Goal: Check status: Check status

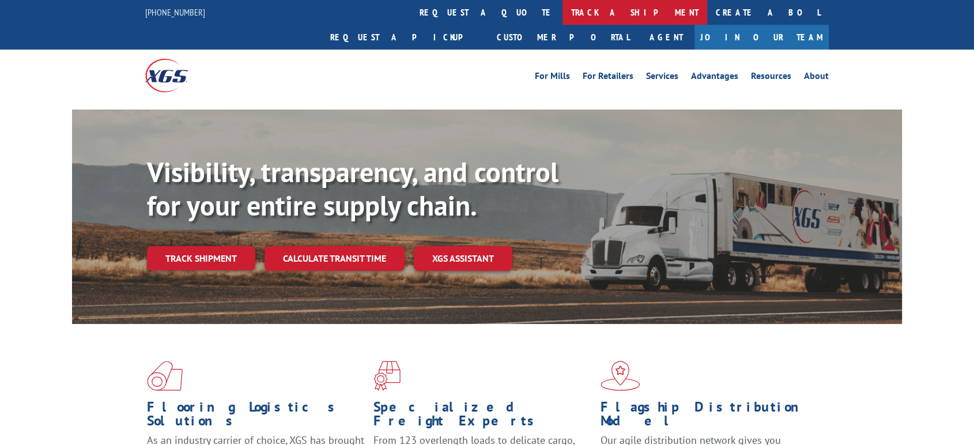
click at [563, 22] on link "track a shipment" at bounding box center [635, 12] width 145 height 25
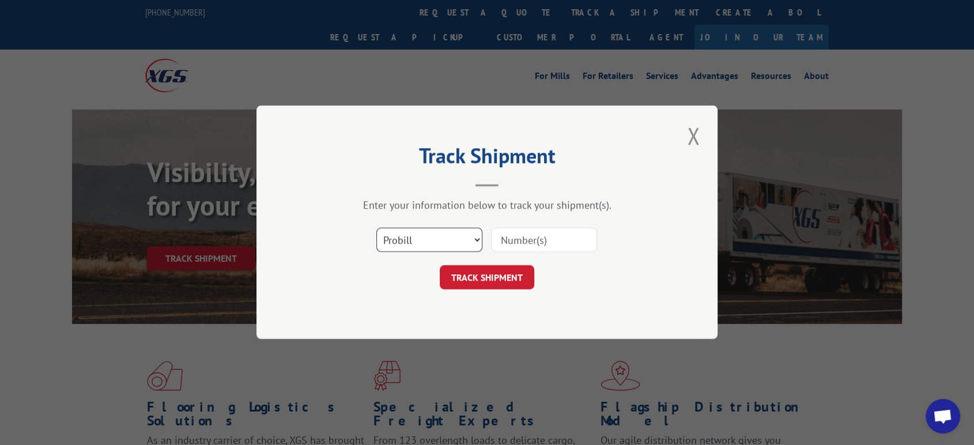
click at [439, 243] on select "Select category... Probill BOL PO" at bounding box center [429, 240] width 106 height 24
select select "bol"
click at [376, 228] on select "Select category... Probill BOL PO" at bounding box center [429, 240] width 106 height 24
click at [536, 244] on input at bounding box center [544, 240] width 106 height 24
paste input "2825522"
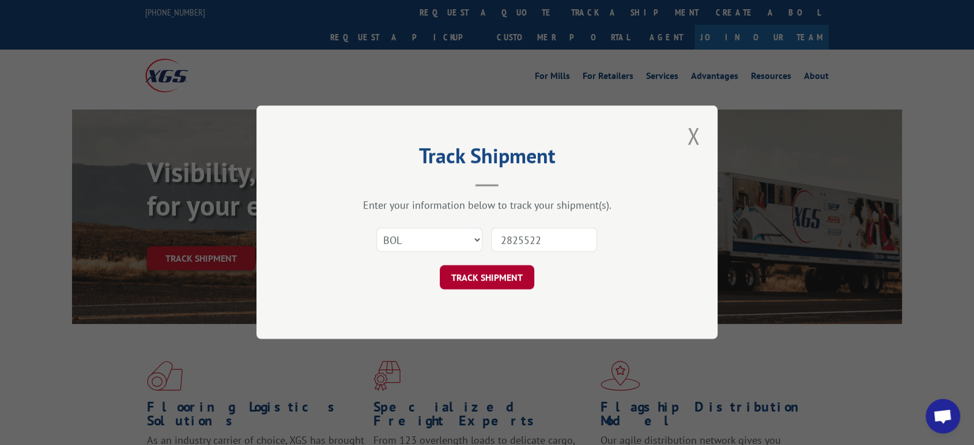
type input "2825522"
click at [506, 280] on button "TRACK SHIPMENT" at bounding box center [487, 278] width 95 height 24
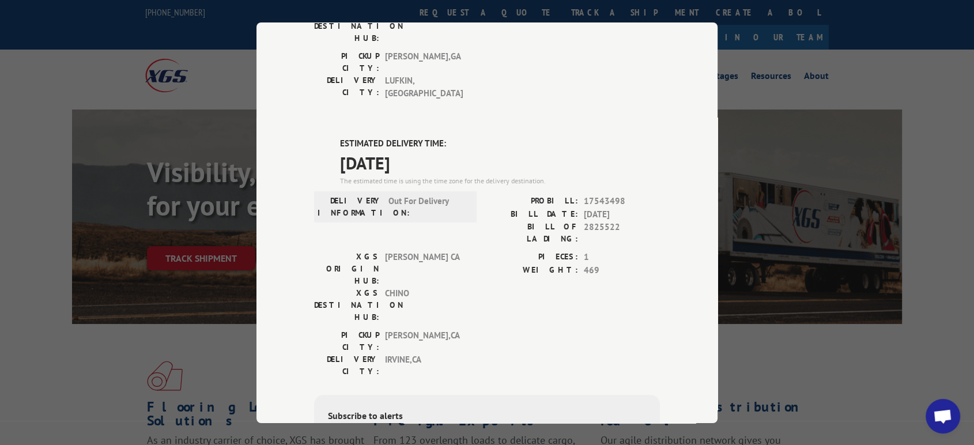
scroll to position [363, 0]
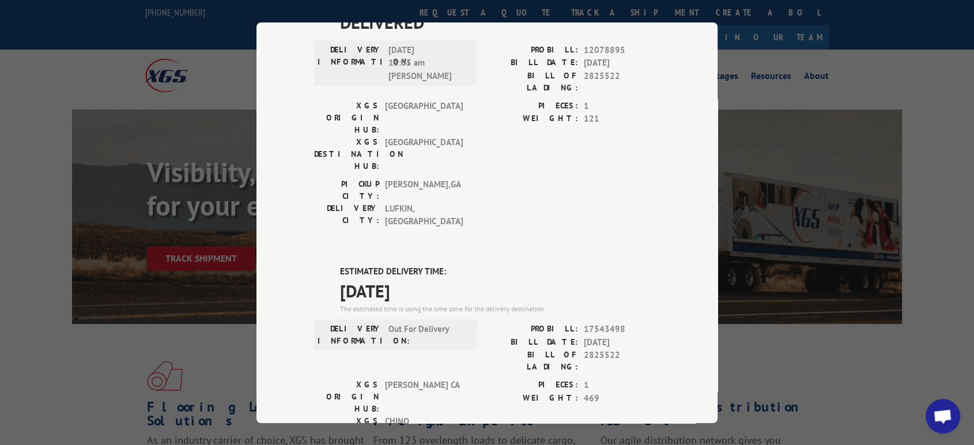
click at [599, 349] on span "2825522" at bounding box center [622, 361] width 76 height 24
copy span "2825522"
click at [601, 323] on span "17543498" at bounding box center [622, 329] width 76 height 13
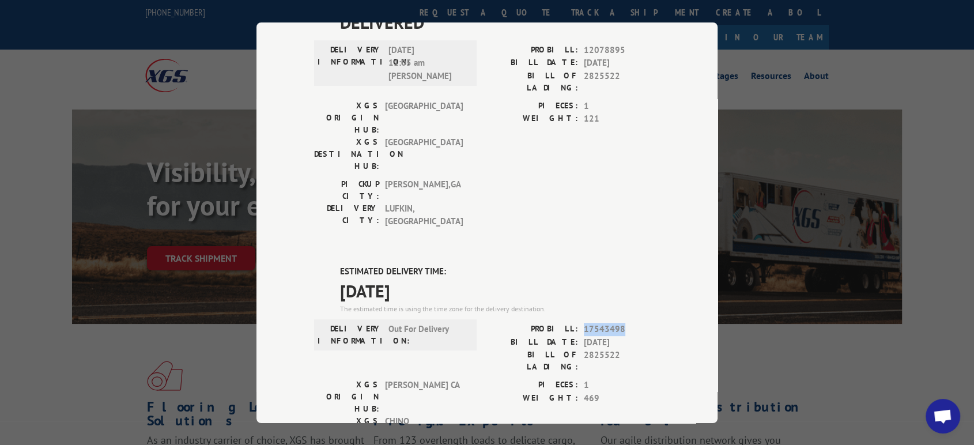
copy span "17543498"
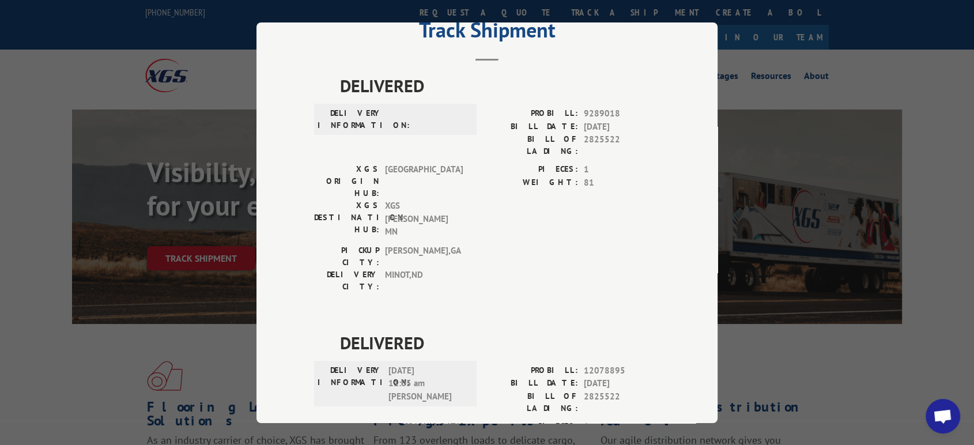
scroll to position [0, 0]
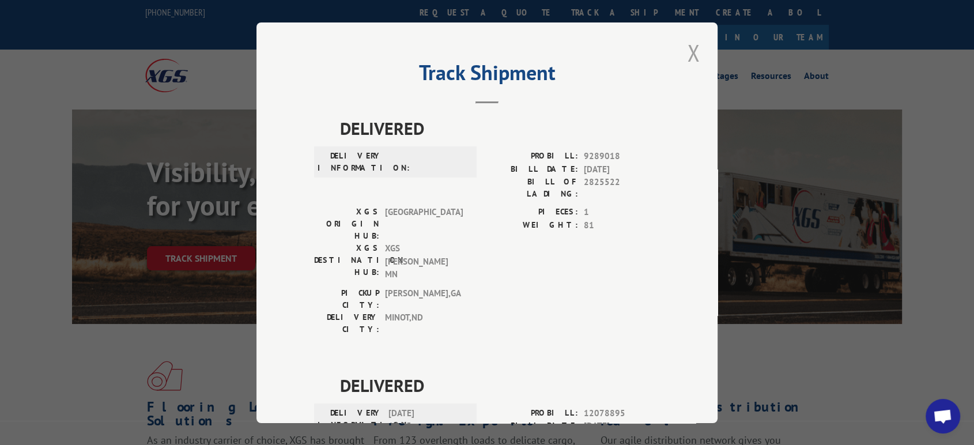
click at [688, 54] on button "Close modal" at bounding box center [694, 53] width 20 height 32
